Goal: Task Accomplishment & Management: Use online tool/utility

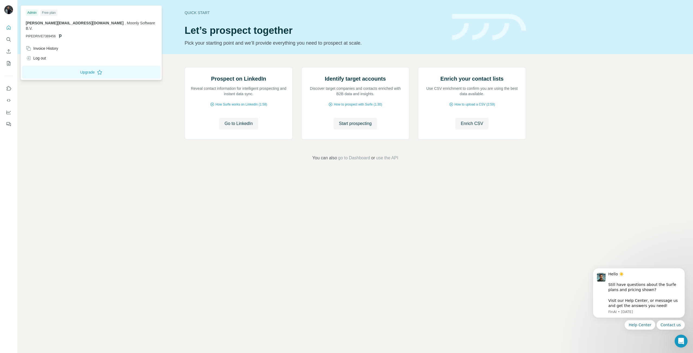
click at [47, 14] on div "Free plan" at bounding box center [48, 12] width 17 height 6
click at [48, 25] on p "[PERSON_NAME][EMAIL_ADDRESS][DOMAIN_NAME] . Moonly Software B.V." at bounding box center [91, 25] width 131 height 11
click at [10, 14] on img at bounding box center [8, 9] width 9 height 9
click at [350, 161] on span "go to Dashboard" at bounding box center [354, 158] width 32 height 6
